Goal: Find contact information: Find contact information

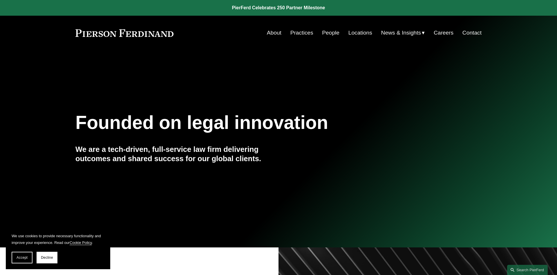
click at [332, 32] on link "People" at bounding box center [330, 32] width 17 height 11
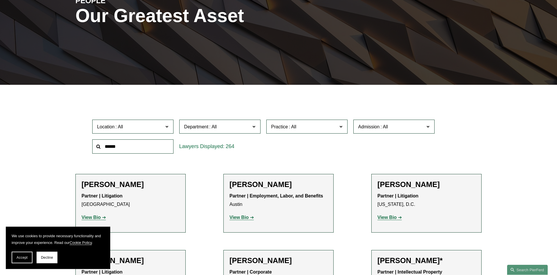
scroll to position [89, 0]
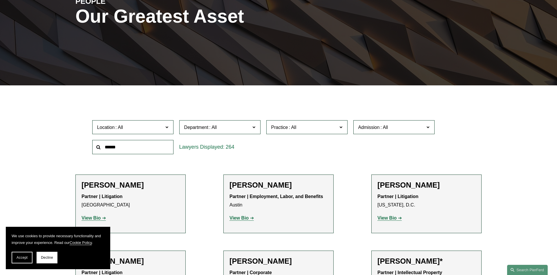
click at [162, 129] on span "Location" at bounding box center [130, 127] width 66 height 8
click at [148, 144] on input "text" at bounding box center [132, 147] width 81 height 14
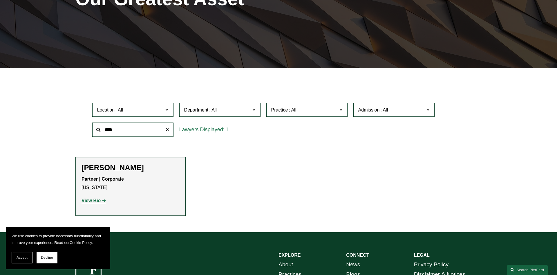
scroll to position [118, 0]
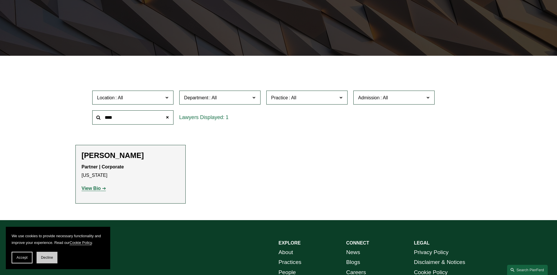
type input "***"
drag, startPoint x: 44, startPoint y: 257, endPoint x: 47, endPoint y: 258, distance: 3.0
click at [47, 259] on span "Decline" at bounding box center [47, 257] width 12 height 4
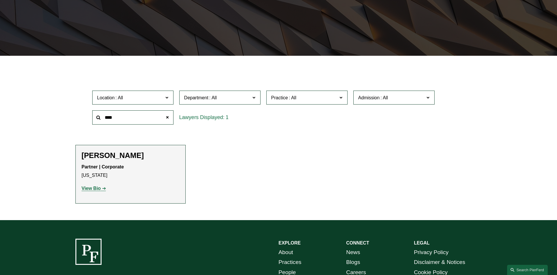
click at [97, 187] on strong "View Bio" at bounding box center [91, 188] width 19 height 5
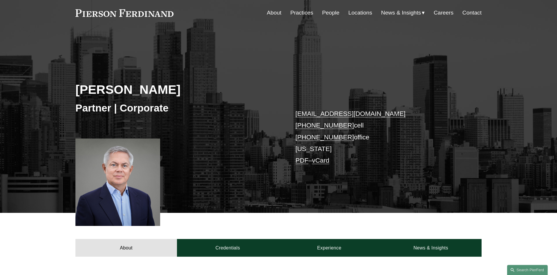
scroll to position [30, 0]
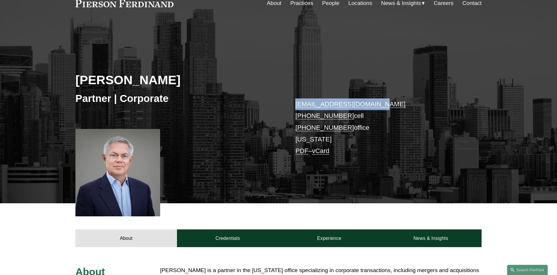
drag, startPoint x: 376, startPoint y: 105, endPoint x: 295, endPoint y: 107, distance: 81.0
click at [295, 107] on div "Jan Joosten Partner | Corporate jan.joosten@pierferd.com +1.917.446.1306 cell +…" at bounding box center [278, 120] width 557 height 166
drag, startPoint x: 374, startPoint y: 103, endPoint x: 294, endPoint y: 105, distance: 80.1
click at [294, 105] on div "Jan Joosten Partner | Corporate jan.joosten@pierferd.com +1.917.446.1306 cell +…" at bounding box center [278, 120] width 557 height 166
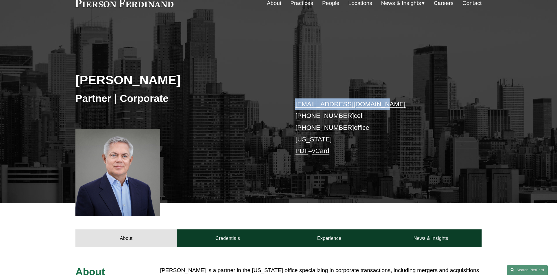
copy link "jan.joosten@pierferd.com"
